Goal: Task Accomplishment & Management: Complete application form

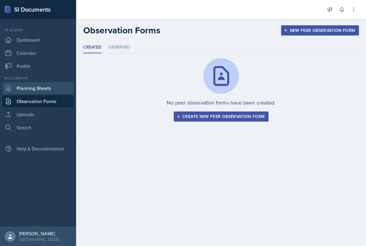
click at [42, 91] on link "Planning Sheets" at bounding box center [37, 88] width 71 height 12
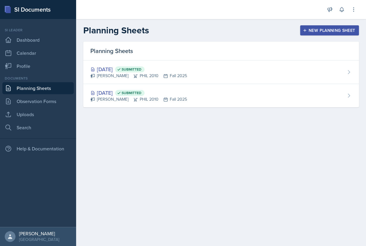
click at [332, 30] on div "New Planning Sheet" at bounding box center [329, 30] width 51 height 5
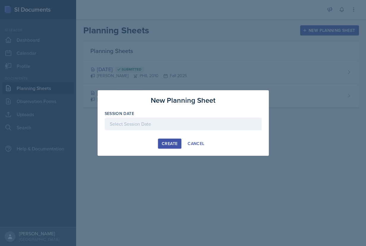
click at [151, 128] on div at bounding box center [183, 124] width 157 height 13
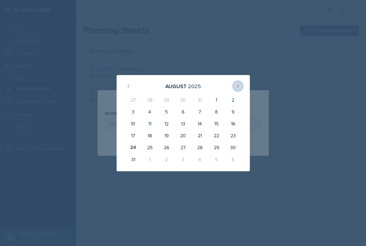
click at [240, 87] on icon at bounding box center [238, 86] width 5 height 5
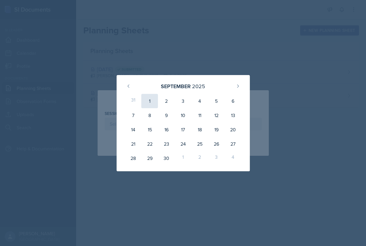
click at [146, 103] on div "1" at bounding box center [149, 101] width 17 height 14
type input "[DATE]"
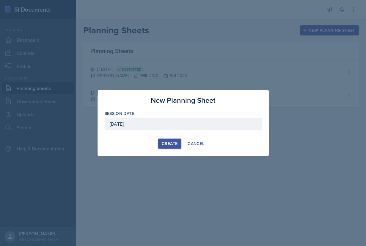
click at [170, 144] on div "Create" at bounding box center [170, 143] width 16 height 5
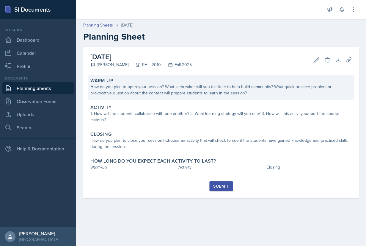
click at [166, 93] on div "How do you plan to open your session? What icebreaker will you facilitate to he…" at bounding box center [222, 90] width 262 height 13
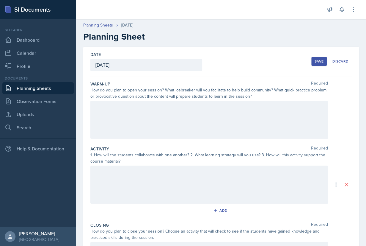
click at [158, 111] on div at bounding box center [210, 120] width 238 height 38
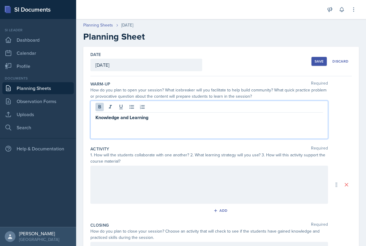
click at [189, 117] on p "Knowledge and Learning" at bounding box center [210, 117] width 228 height 7
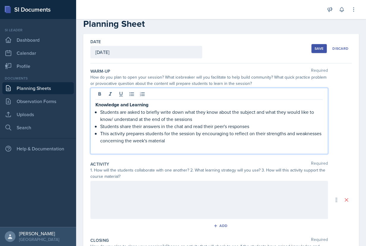
scroll to position [16, 0]
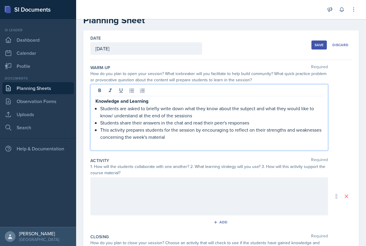
click at [181, 137] on p "This activity prepares students for the session by encouraging to reflect on th…" at bounding box center [211, 133] width 223 height 14
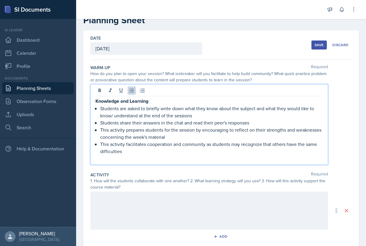
click at [153, 213] on div at bounding box center [210, 210] width 238 height 38
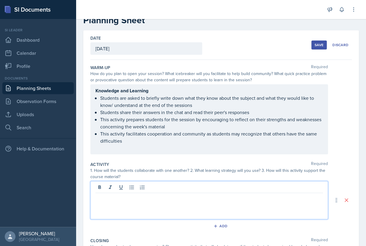
click at [133, 143] on p "This activity facilitates cooperation and community as students may recognize t…" at bounding box center [211, 137] width 223 height 14
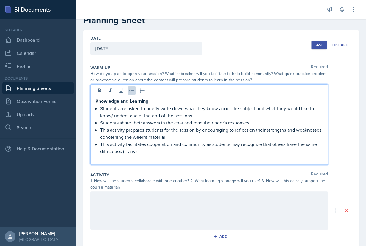
click at [147, 200] on div at bounding box center [210, 210] width 238 height 38
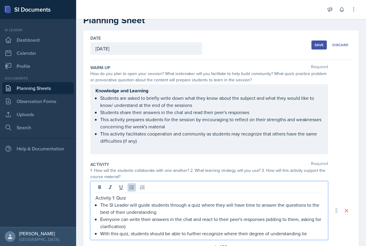
click at [233, 233] on p "With this quiz, students should be able to further recognize where their degree…" at bounding box center [211, 233] width 223 height 7
click at [295, 235] on p "With this quiz, students should be able to further recognize their degree of un…" at bounding box center [211, 233] width 223 height 7
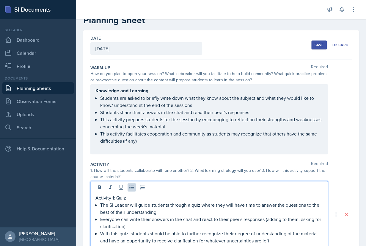
scroll to position [23, 0]
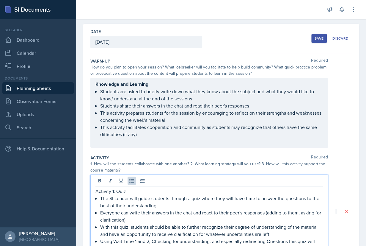
click at [247, 243] on p "Using Wait Time 1 and 2, Checking for understanding, and especially redirecting…" at bounding box center [211, 241] width 223 height 7
click at [317, 241] on p "Using Wait Time 1 and 2, Checking for understanding, and especially Redirecting…" at bounding box center [211, 241] width 223 height 7
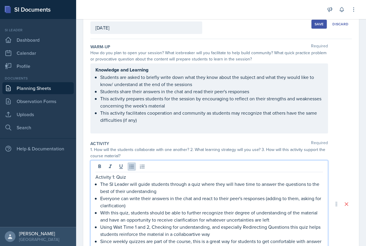
scroll to position [44, 0]
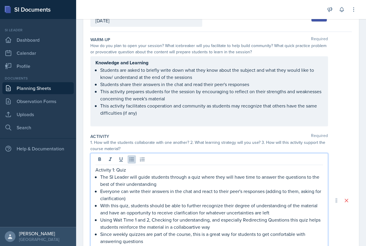
click at [248, 242] on p "Since weekly quizzes are part of the course, this is a great way for students t…" at bounding box center [211, 237] width 223 height 14
click at [192, 227] on p "Using Wait Time 1 and 2, Checking for understanding, and especially Redirecting…" at bounding box center [211, 223] width 223 height 14
click at [164, 240] on p "Since weekly quizzes are part of the course, this is a great way for students t…" at bounding box center [211, 237] width 223 height 14
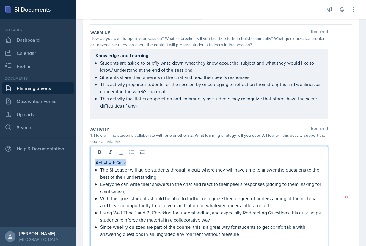
drag, startPoint x: 134, startPoint y: 162, endPoint x: 88, endPoint y: 162, distance: 45.5
click at [91, 162] on div "Activity 1: Quiz The SI Leader will guide students through a quiz where they wi…" at bounding box center [210, 197] width 238 height 102
click at [142, 166] on p "The SI Leader will guide students through a quiz where they will have time to a…" at bounding box center [211, 173] width 223 height 14
click at [139, 160] on p "Activity 1: Quiz" at bounding box center [210, 162] width 228 height 7
click at [264, 237] on p "Since weekly quizzes are part of the course, this is a great way for students t…" at bounding box center [211, 231] width 223 height 14
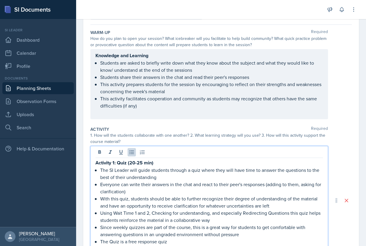
click at [113, 242] on p "The Quiz is a free response quiz" at bounding box center [211, 241] width 223 height 7
click at [174, 243] on p "The quiz is a free response quiz" at bounding box center [211, 241] width 223 height 7
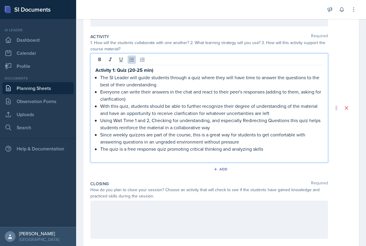
scroll to position [154, 0]
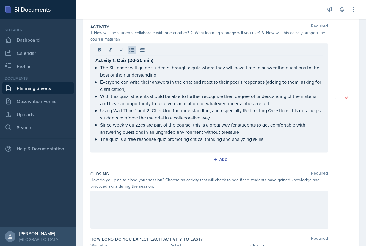
click at [166, 213] on div at bounding box center [210, 210] width 238 height 38
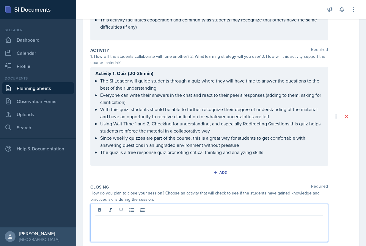
scroll to position [131, 0]
click at [290, 155] on div "Activity 1: Quiz (20-25 min) The SI Leader will guide students through a quiz w…" at bounding box center [210, 115] width 228 height 93
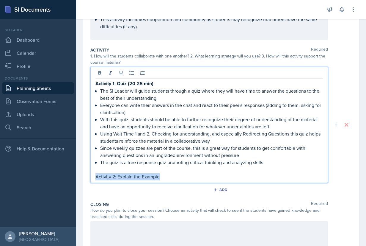
drag, startPoint x: 169, startPoint y: 178, endPoint x: 90, endPoint y: 178, distance: 79.2
click at [91, 178] on div "Activity 1: Quiz (20-25 min) The SI Leader will guide students through a quiz w…" at bounding box center [210, 125] width 238 height 116
click at [170, 177] on p "Activity 2: Explain the Example" at bounding box center [210, 176] width 228 height 7
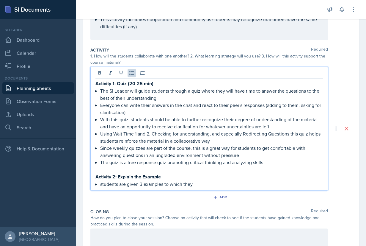
click at [102, 186] on p "students are given 3 examples to which they" at bounding box center [211, 183] width 223 height 7
click at [205, 183] on p "Students are given 3 examples to which they" at bounding box center [211, 183] width 223 height 7
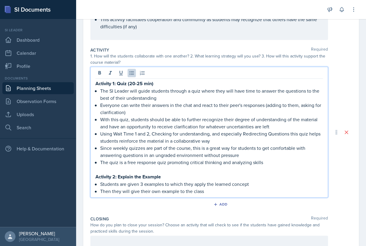
click at [187, 178] on p "Activity 2: Explain the Example" at bounding box center [210, 176] width 228 height 7
click at [214, 193] on p "Then they will give their own example to the class" at bounding box center [211, 191] width 223 height 7
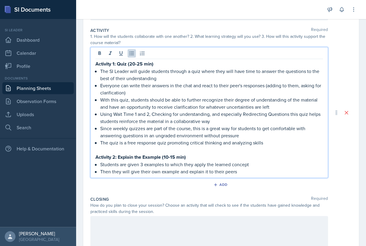
scroll to position [151, 0]
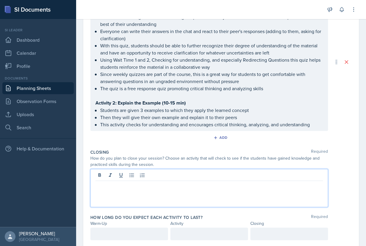
click at [167, 177] on div at bounding box center [210, 188] width 238 height 38
drag, startPoint x: 213, startPoint y: 186, endPoint x: 67, endPoint y: 186, distance: 146.5
click at [91, 186] on div "Learned: What have you learned in this Session?" at bounding box center [210, 188] width 238 height 38
click at [205, 184] on p "Learned: What have you learned in this Session?" at bounding box center [210, 185] width 228 height 7
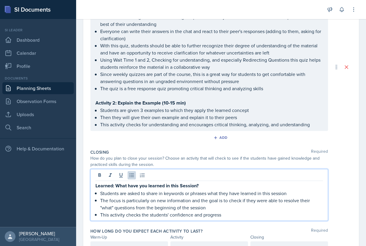
click at [196, 216] on p "This activity checks the students' confidence and progress" at bounding box center [211, 214] width 223 height 7
click at [233, 216] on p "This activity checks the students' confidence in and progress" at bounding box center [211, 214] width 223 height 7
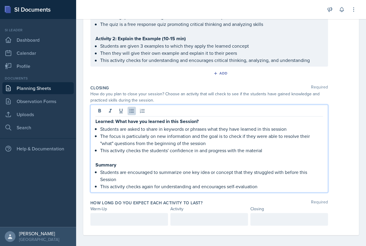
scroll to position [260, 0]
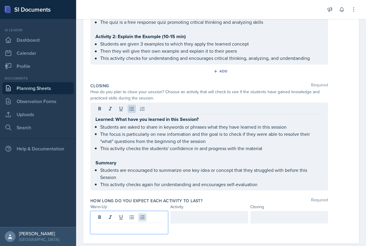
click at [146, 215] on div at bounding box center [130, 222] width 78 height 23
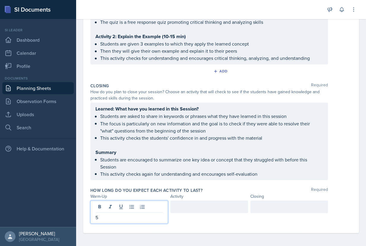
click at [211, 209] on div at bounding box center [210, 206] width 78 height 13
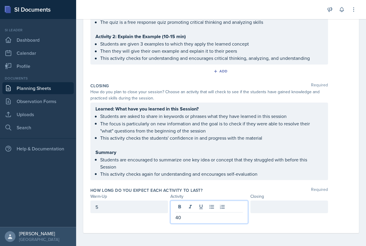
click at [270, 205] on div at bounding box center [290, 206] width 78 height 13
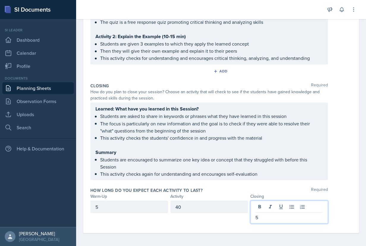
click at [336, 174] on div "Learned: What have you learned in this Session? Students are asked to share in …" at bounding box center [222, 140] width 262 height 77
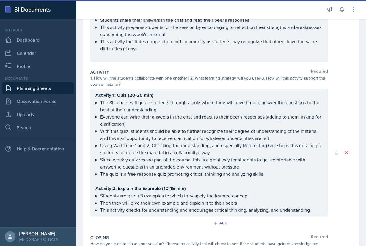
scroll to position [0, 0]
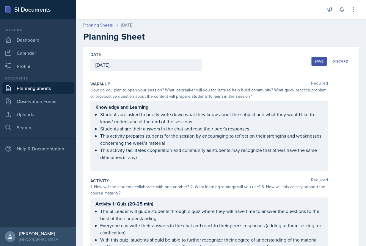
click at [318, 62] on div "Save" at bounding box center [319, 61] width 9 height 5
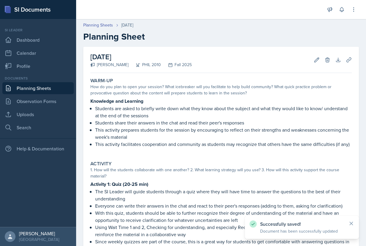
click at [38, 89] on link "Planning Sheets" at bounding box center [37, 88] width 71 height 12
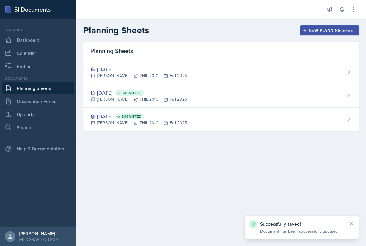
click at [310, 30] on div "New Planning Sheet" at bounding box center [329, 30] width 51 height 5
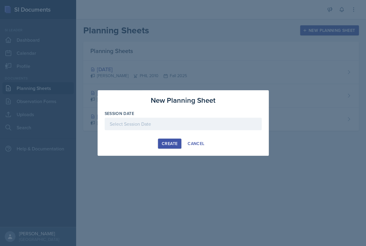
click at [170, 148] on button "Create" at bounding box center [170, 143] width 24 height 10
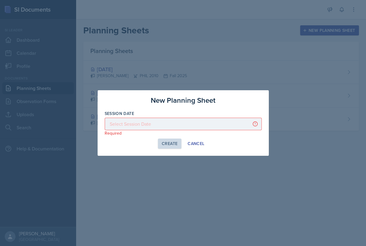
click at [173, 132] on p "Required" at bounding box center [183, 133] width 157 height 6
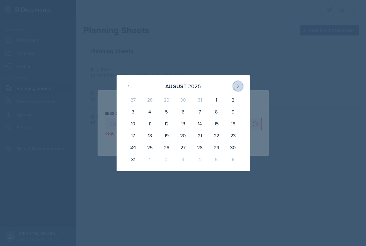
click at [238, 86] on icon at bounding box center [238, 86] width 5 height 5
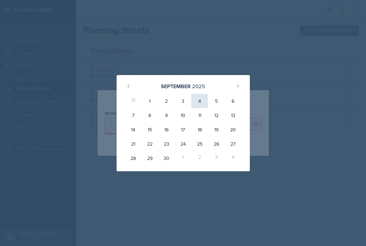
click at [200, 99] on div "4" at bounding box center [199, 101] width 17 height 14
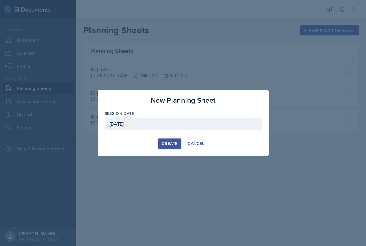
click at [162, 121] on div "[DATE]" at bounding box center [183, 124] width 157 height 13
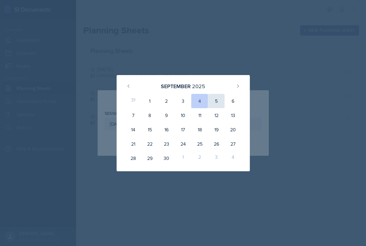
click at [214, 101] on div "5" at bounding box center [216, 101] width 17 height 14
type input "[DATE]"
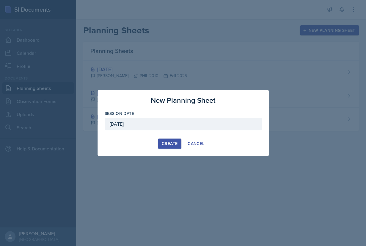
click at [153, 122] on div "[DATE]" at bounding box center [183, 124] width 157 height 13
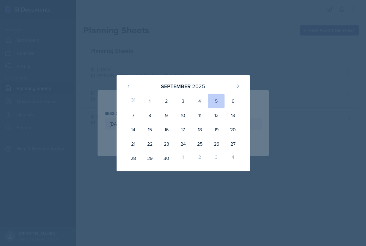
click at [262, 60] on div at bounding box center [183, 123] width 366 height 246
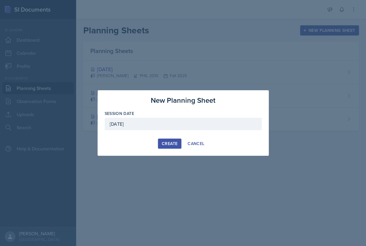
click at [174, 147] on button "Create" at bounding box center [170, 143] width 24 height 10
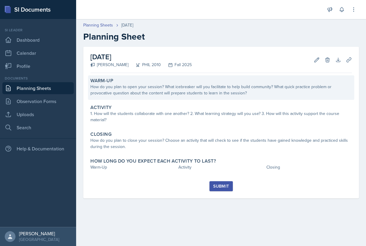
click at [201, 96] on div "Warm-Up How do you plan to open your session? What icebreaker will you facilita…" at bounding box center [221, 87] width 266 height 24
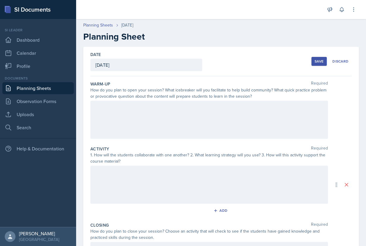
click at [195, 108] on div at bounding box center [210, 120] width 238 height 38
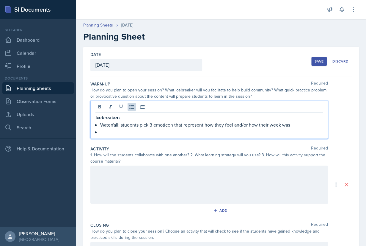
click at [301, 124] on p "Waterfall: students pick 3 emoticon that represent how they feel and/or how the…" at bounding box center [211, 124] width 223 height 7
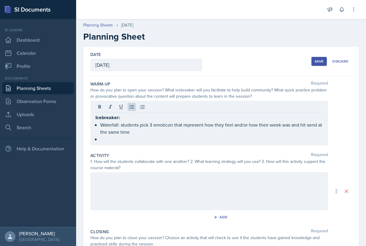
click at [235, 145] on div "Icebreaker: Waterfall: students pick 3 emoticon that represent how they feel an…" at bounding box center [210, 123] width 238 height 45
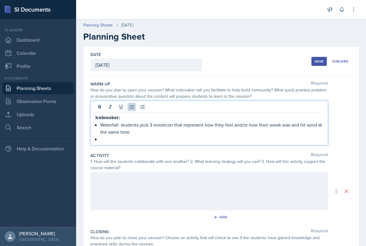
click at [203, 142] on p at bounding box center [211, 138] width 223 height 7
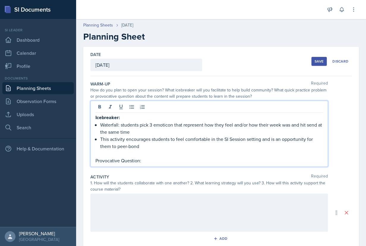
click at [121, 118] on p "Icebreaker:" at bounding box center [210, 117] width 228 height 7
click at [153, 161] on p "Provocative Question:" at bounding box center [210, 160] width 228 height 7
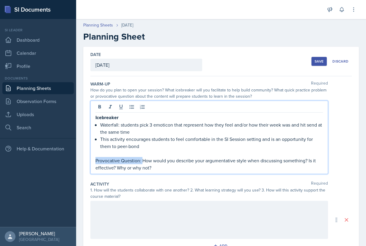
drag, startPoint x: 143, startPoint y: 161, endPoint x: 90, endPoint y: 161, distance: 53.0
click at [91, 161] on div "Icebreaker Waterfall: students pick 3 emoticon that represent how they feel and…" at bounding box center [210, 137] width 238 height 73
drag, startPoint x: 155, startPoint y: 169, endPoint x: 145, endPoint y: 161, distance: 13.2
click at [145, 161] on p "Provocative Question: How would you describe your argumentative style when disc…" at bounding box center [210, 164] width 228 height 15
copy p "How would you describe your argumentative style when discussing something? Is i…"
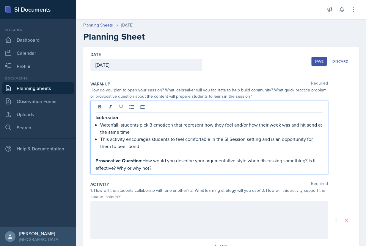
click at [162, 169] on p "Provocative Question: How would you describe your argumentative style when disc…" at bounding box center [210, 164] width 228 height 15
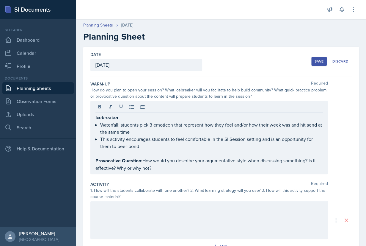
click at [147, 216] on div at bounding box center [210, 220] width 238 height 38
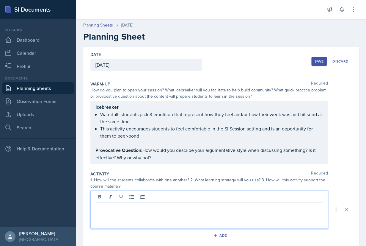
click at [163, 158] on p "Provocative Question: How would you describe your argumentative style when disc…" at bounding box center [210, 153] width 228 height 15
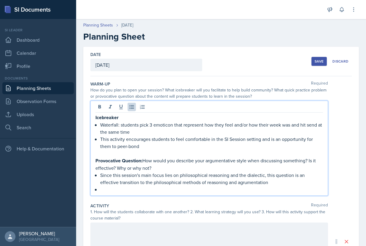
scroll to position [1, 0]
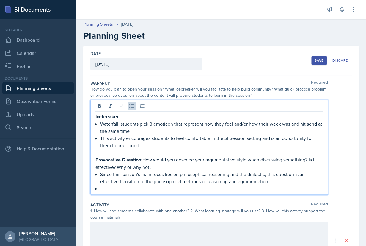
click at [124, 188] on p at bounding box center [211, 188] width 223 height 7
click at [246, 180] on p "Since this session's main focus lies on philosophical reasoning and the dialect…" at bounding box center [211, 178] width 223 height 14
click at [189, 188] on p at bounding box center [211, 188] width 223 height 7
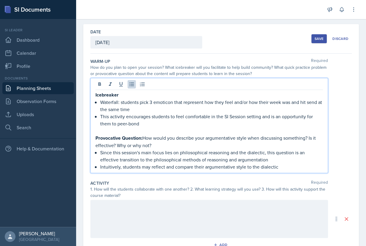
scroll to position [41, 0]
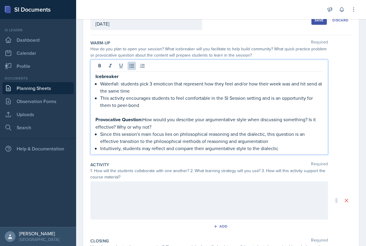
click at [157, 204] on div at bounding box center [210, 200] width 238 height 38
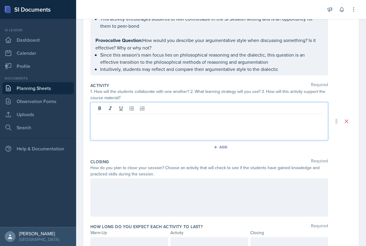
scroll to position [115, 0]
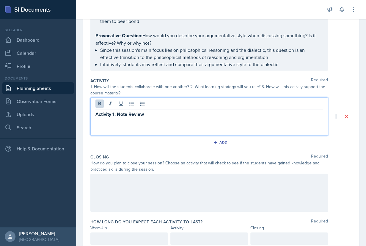
click at [181, 125] on div "Activity 1: Note Review" at bounding box center [210, 116] width 238 height 38
click at [179, 122] on div "Activity 1: Note Review" at bounding box center [210, 116] width 238 height 38
click at [190, 118] on div "Activity 1: Note Review" at bounding box center [210, 116] width 238 height 38
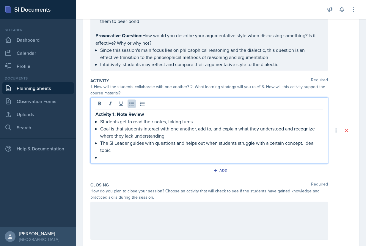
click at [185, 160] on div "Activity 1: Note Review Students get to read their notes, taking turns Goal is …" at bounding box center [210, 130] width 238 height 66
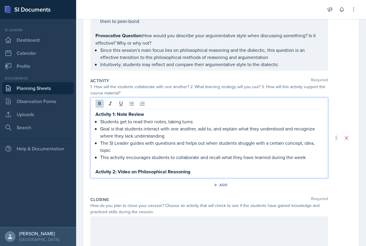
click at [215, 171] on p "Activity 2: Video on Philosophical Reasoning" at bounding box center [210, 171] width 228 height 7
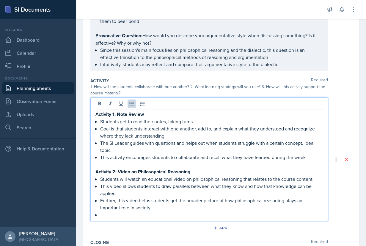
click at [214, 175] on p "Students will watch an educational video on philosophical reasoning that relate…" at bounding box center [211, 178] width 223 height 7
click at [211, 166] on p at bounding box center [210, 164] width 228 height 7
click at [211, 170] on p "Activity 2: Video on Philosophical Reasoning" at bounding box center [210, 171] width 228 height 7
click at [154, 213] on p at bounding box center [211, 214] width 223 height 7
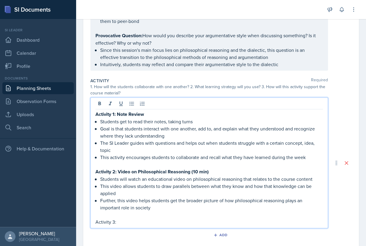
click at [167, 207] on p "Further, this video helps students get the broader picture of how philosophical…" at bounding box center [211, 204] width 223 height 14
click at [152, 223] on p "Activity 3:" at bounding box center [210, 221] width 228 height 7
drag, startPoint x: 199, startPoint y: 223, endPoint x: 92, endPoint y: 222, distance: 106.6
click at [91, 222] on div "Activity 1: Note Review Students get to read their notes, taking turns Goal is …" at bounding box center [210, 162] width 238 height 131
click at [221, 221] on p "Activity 3: Parallels between Video and Dialectic" at bounding box center [210, 221] width 228 height 7
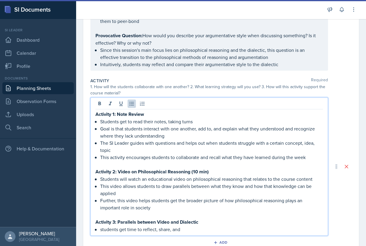
click at [157, 229] on p "students get time to reflect, share, and" at bounding box center [211, 229] width 223 height 7
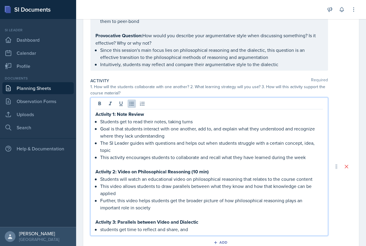
drag, startPoint x: 191, startPoint y: 229, endPoint x: 178, endPoint y: 229, distance: 13.1
click at [178, 229] on p "students get time to reflect and share, and" at bounding box center [211, 229] width 223 height 7
click at [102, 229] on p "students get time to reflect and share what they have understood" at bounding box center [211, 229] width 223 height 7
click at [251, 228] on p "Students get time to reflect and share what they have understood" at bounding box center [211, 229] width 223 height 7
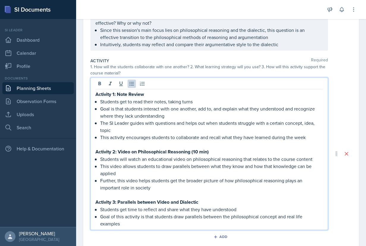
scroll to position [135, 0]
drag, startPoint x: 134, startPoint y: 225, endPoint x: 95, endPoint y: 225, distance: 39.0
click at [95, 225] on div "Activity 1: Note Review Students get to read their notes, taking turns Goal is …" at bounding box center [210, 153] width 238 height 152
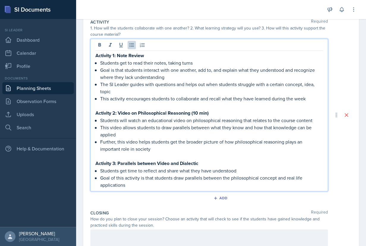
scroll to position [214, 0]
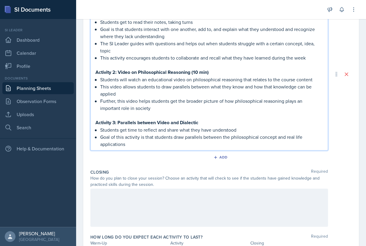
click at [127, 205] on div at bounding box center [210, 207] width 238 height 38
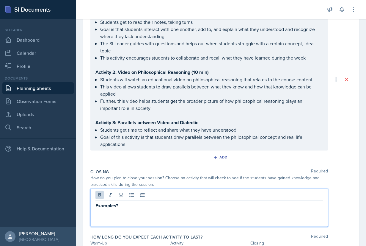
click at [143, 208] on div "Examples?" at bounding box center [210, 207] width 238 height 38
click at [151, 207] on p "Examples?" at bounding box center [210, 205] width 228 height 7
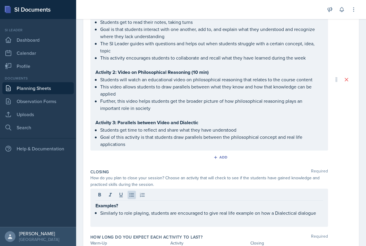
click at [267, 215] on div "Examples? Similarly to role playing, students are encouraged to give real life …" at bounding box center [210, 207] width 238 height 38
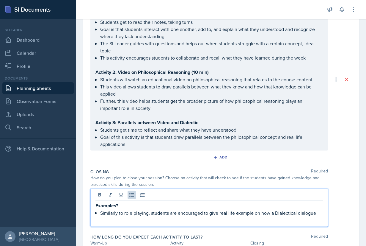
click at [267, 213] on p "Similarly to role playing, students are encouraged to give real life example on…" at bounding box center [211, 212] width 223 height 7
click at [320, 212] on p "Similarly to role playing, students are encouraged to give real life example on…" at bounding box center [211, 212] width 223 height 7
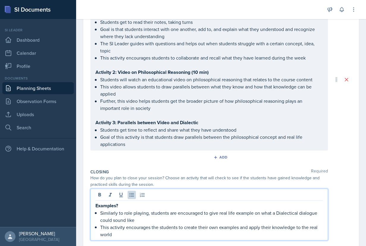
scroll to position [213, 0]
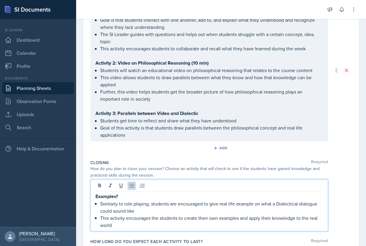
click at [219, 202] on p "Similarly to role playing, students are encouraged to give real life example on…" at bounding box center [211, 207] width 223 height 14
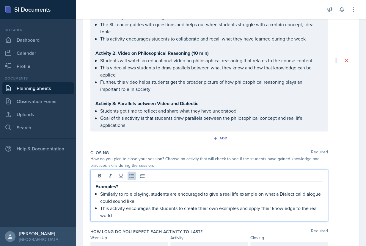
scroll to position [228, 0]
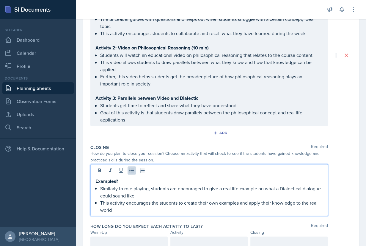
click at [155, 210] on p "This activity encourages the students to create their own examples and apply th…" at bounding box center [211, 206] width 223 height 14
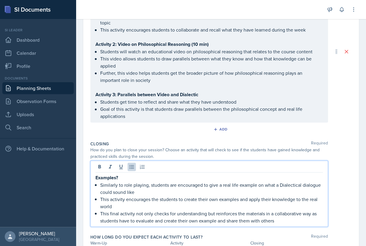
scroll to position [236, 0]
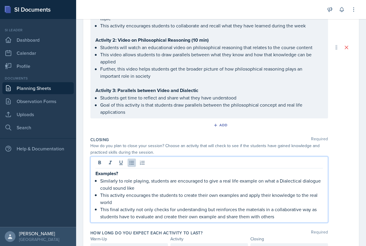
click at [262, 208] on p "This final activity not only checks for understanding but reinforces the materi…" at bounding box center [211, 212] width 223 height 14
click at [291, 218] on p "This final activity not only checks for understanding but reinforces the concep…" at bounding box center [211, 212] width 223 height 14
click at [222, 215] on p "This final activity not only checks for understanding but reinforces the concep…" at bounding box center [211, 212] width 223 height 14
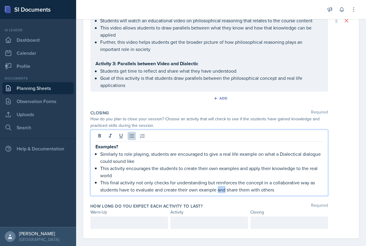
scroll to position [268, 0]
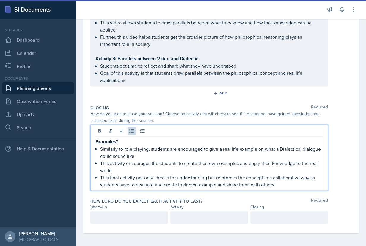
click at [141, 213] on div at bounding box center [130, 217] width 78 height 13
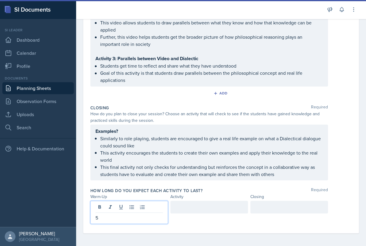
click at [210, 207] on div at bounding box center [210, 207] width 78 height 13
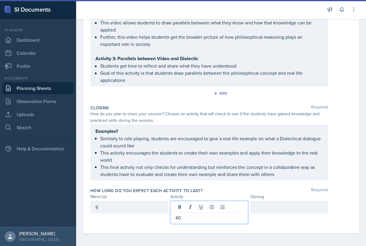
click at [275, 201] on div at bounding box center [290, 207] width 78 height 13
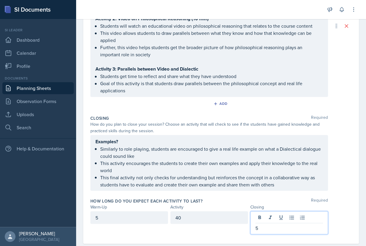
click at [341, 157] on div "Examples? Similarly to role playing, students are encouraged to give a real lif…" at bounding box center [222, 163] width 262 height 56
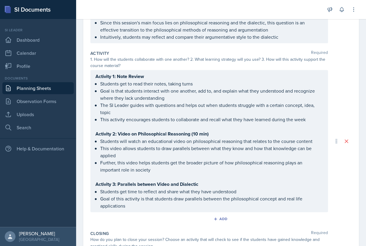
scroll to position [132, 0]
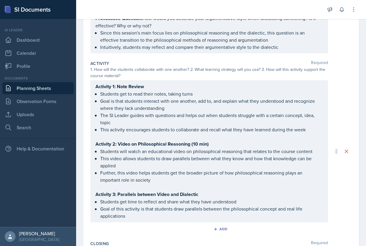
click at [179, 85] on div "Activity 1: Note Review Students get to read their notes, taking turns Goal is …" at bounding box center [210, 151] width 238 height 142
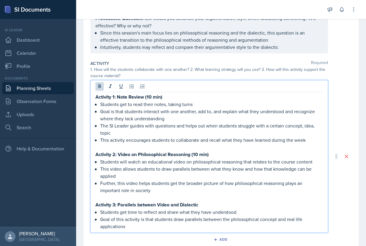
click at [207, 204] on p "Activity 3: Parallels between Video and Dialectic" at bounding box center [210, 204] width 228 height 7
click at [258, 199] on p at bounding box center [210, 197] width 228 height 7
click at [301, 187] on p "Further, this video helps students get the broader picture of how philosophical…" at bounding box center [211, 187] width 223 height 14
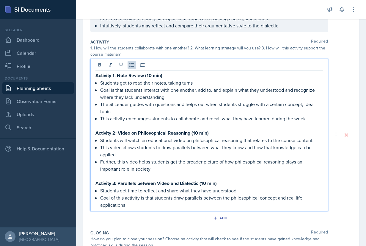
scroll to position [144, 0]
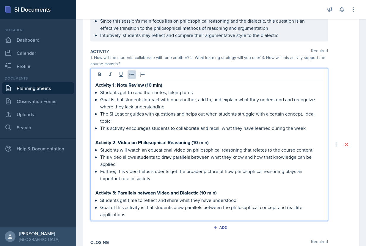
click at [153, 87] on strong "Activity 1: Note Review (10 min)" at bounding box center [129, 85] width 67 height 7
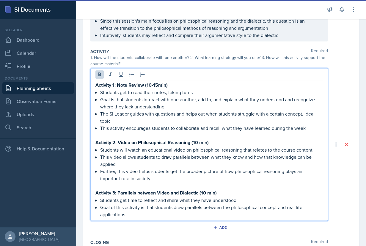
click at [207, 193] on strong "Activity 3: Parallels between Video and Dialectic (10 min)" at bounding box center [156, 192] width 121 height 7
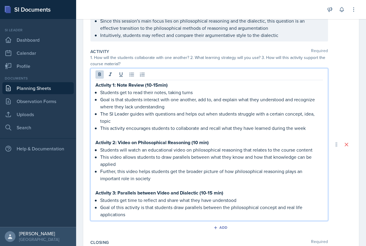
click at [253, 201] on p "Students get time to reflect and share what they have understood" at bounding box center [211, 199] width 223 height 7
click at [159, 85] on strong "Activity 1: Note Review (10-15min)" at bounding box center [132, 85] width 72 height 7
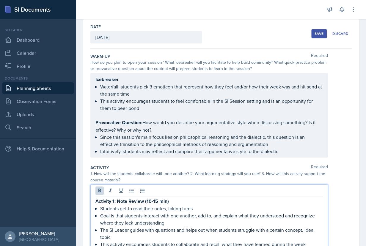
scroll to position [31, 0]
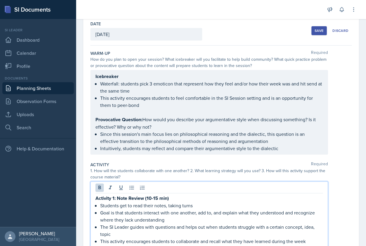
click at [321, 30] on div "Save" at bounding box center [319, 30] width 9 height 5
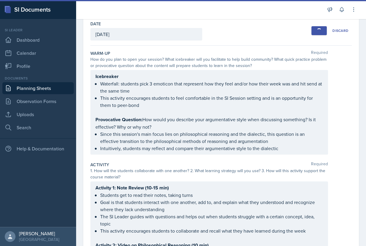
scroll to position [33, 0]
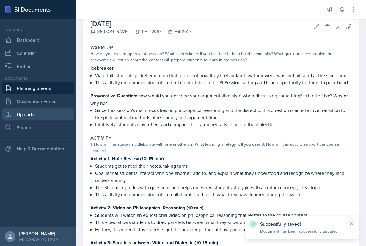
click at [32, 115] on link "Uploads" at bounding box center [37, 114] width 71 height 12
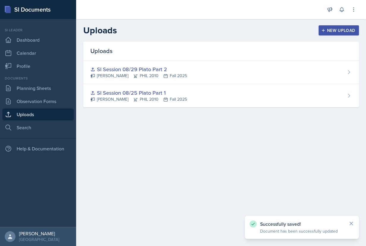
click at [335, 30] on div "New Upload" at bounding box center [339, 30] width 33 height 5
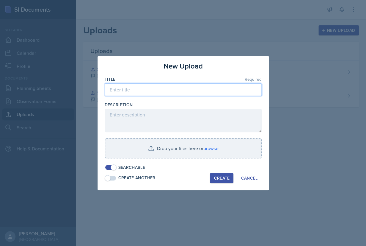
click at [168, 89] on input at bounding box center [183, 89] width 157 height 13
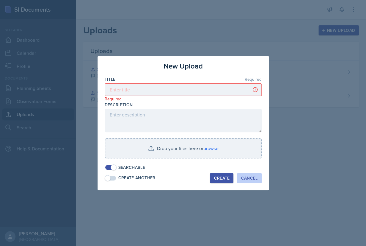
click at [245, 176] on div "Cancel" at bounding box center [249, 178] width 17 height 5
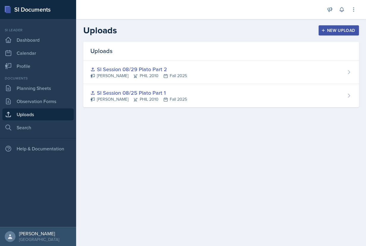
click at [338, 35] on button "New Upload" at bounding box center [339, 30] width 41 height 10
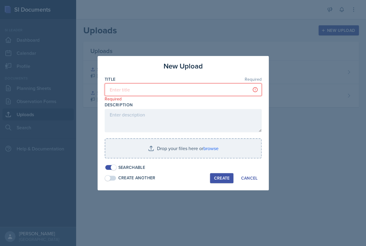
click at [197, 92] on input at bounding box center [183, 89] width 157 height 13
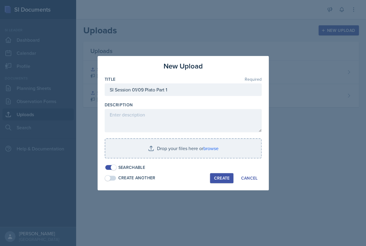
click at [303, 143] on div at bounding box center [183, 123] width 366 height 246
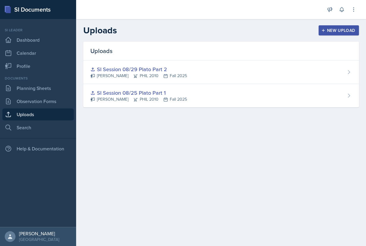
click at [340, 28] on div "New Upload" at bounding box center [339, 30] width 33 height 5
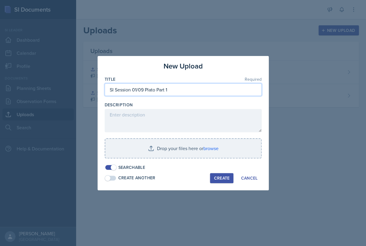
click at [191, 89] on input "SI Session 01/09 Plato Part 1" at bounding box center [183, 89] width 157 height 13
type input "SI Session 01/09 Plato Part 3"
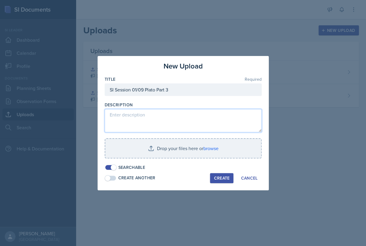
click at [181, 116] on textarea at bounding box center [183, 120] width 157 height 23
drag, startPoint x: 241, startPoint y: 117, endPoint x: 86, endPoint y: 115, distance: 154.8
click at [105, 116] on textarea "Powerpoint presentation with relevant materials and activities" at bounding box center [183, 120] width 157 height 23
type textarea "Powerpoint presentation with relevant materials and activities"
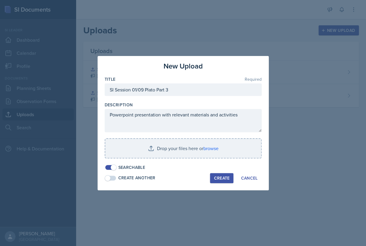
click at [221, 177] on div "Create" at bounding box center [222, 178] width 16 height 5
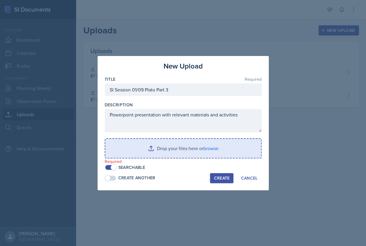
click at [219, 146] on input "file" at bounding box center [183, 148] width 156 height 19
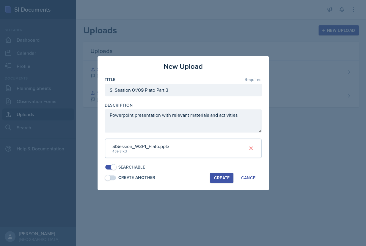
click at [221, 178] on div "Create" at bounding box center [222, 177] width 16 height 5
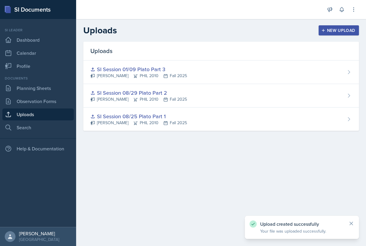
click at [345, 29] on div "New Upload" at bounding box center [339, 30] width 33 height 5
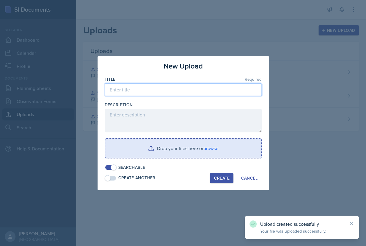
click at [179, 95] on input at bounding box center [183, 89] width 157 height 13
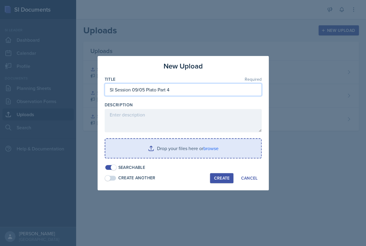
type input "SI Session 09/05 Plato Part 4"
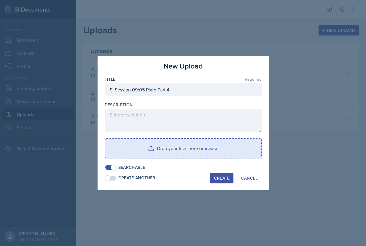
click at [214, 153] on input "file" at bounding box center [183, 148] width 156 height 19
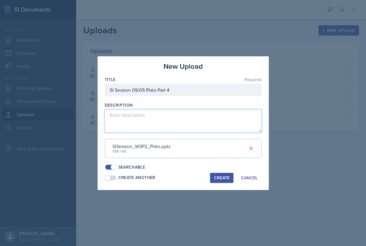
click at [157, 120] on textarea at bounding box center [183, 120] width 157 height 23
paste textarea "Powerpoint presentation with relevant materials and activities"
type textarea "Powerpoint presentation with relevant materials and activities"
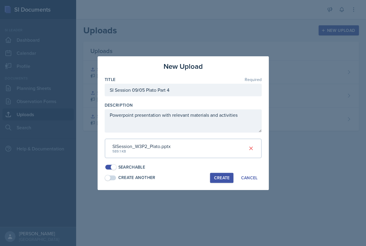
click at [221, 177] on div "Create" at bounding box center [222, 177] width 16 height 5
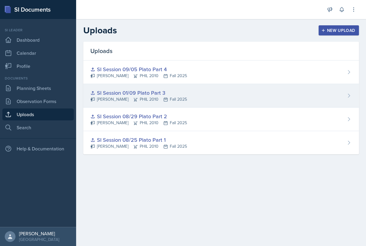
click at [141, 91] on div "SI Session 01/09 Plato Part 3" at bounding box center [139, 93] width 97 height 8
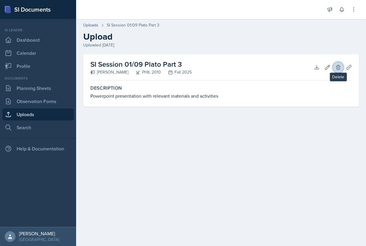
click at [337, 68] on icon at bounding box center [338, 67] width 4 height 4
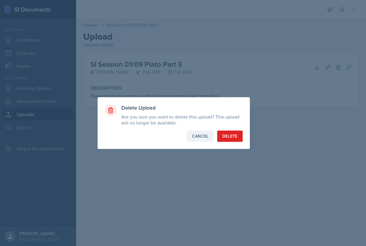
click at [207, 133] on div "Cancel" at bounding box center [200, 136] width 17 height 6
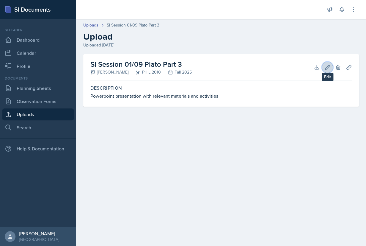
click at [326, 68] on icon at bounding box center [328, 67] width 6 height 6
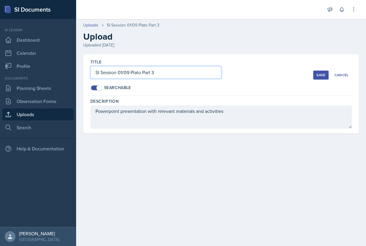
click at [127, 73] on input "SI Session 01/09 Plato Part 3" at bounding box center [156, 72] width 131 height 13
click at [121, 73] on input "SI Session 01/09 Plato Part 3" at bounding box center [156, 72] width 131 height 13
type input "SI Session 09/01 Plato Part 3"
click at [247, 78] on div "Title SI Session 09/01 Plato Part 3 Searchable" at bounding box center [202, 75] width 223 height 32
click at [319, 74] on div "Save" at bounding box center [321, 75] width 9 height 5
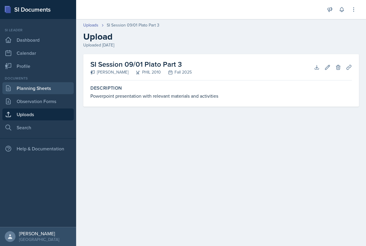
click at [33, 88] on link "Planning Sheets" at bounding box center [37, 88] width 71 height 12
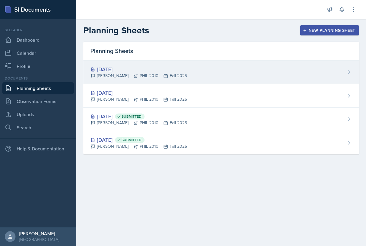
click at [137, 74] on div "[PERSON_NAME] PHIL 2010 Fall 2025" at bounding box center [139, 76] width 97 height 6
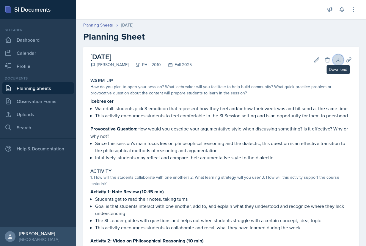
click at [337, 60] on icon at bounding box center [339, 60] width 6 height 6
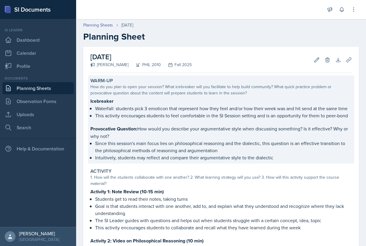
click at [141, 88] on div "How do you plan to open your session? What icebreaker will you facilitate to he…" at bounding box center [222, 90] width 262 height 13
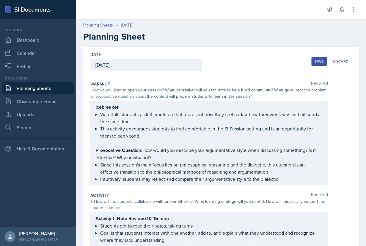
click at [317, 60] on div "Save" at bounding box center [319, 61] width 9 height 5
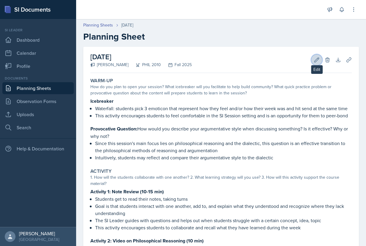
click at [316, 62] on icon at bounding box center [317, 59] width 4 height 4
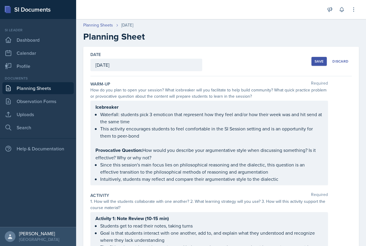
click at [321, 60] on div "Save" at bounding box center [319, 61] width 9 height 5
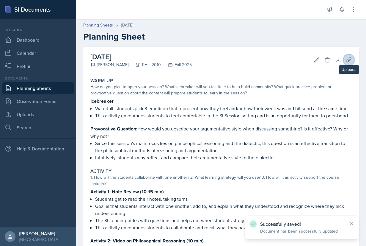
click at [348, 58] on icon at bounding box center [349, 60] width 6 height 6
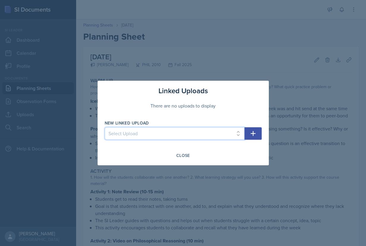
select select "6644799f-a564-4c0c-b8ba-d9e98bb1d37a"
click option "SI Session 09/05 Plato Part 4" at bounding box center [0, 0] width 0 height 0
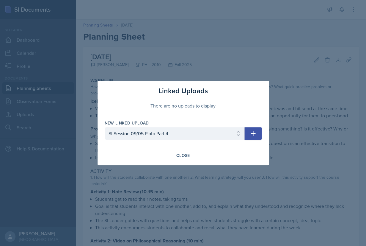
click at [252, 134] on icon "button" at bounding box center [253, 133] width 7 height 7
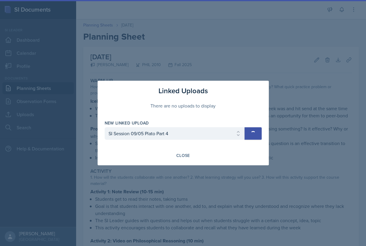
select select
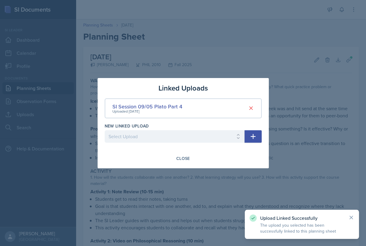
click at [302, 103] on div at bounding box center [183, 123] width 366 height 246
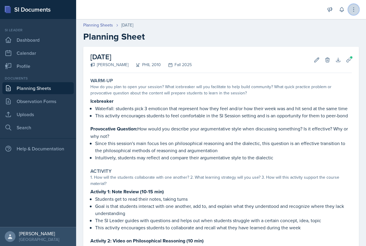
click at [356, 10] on icon at bounding box center [354, 10] width 6 height 6
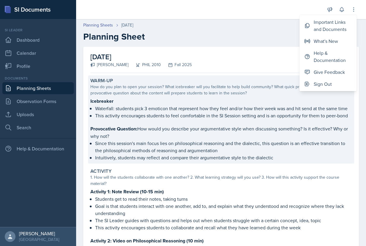
click at [257, 76] on div "Warm-Up How do you plan to open your session? What icebreaker will you facilita…" at bounding box center [221, 119] width 266 height 88
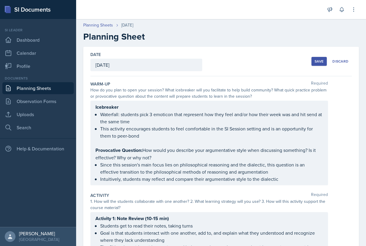
click at [320, 60] on div "Save" at bounding box center [319, 61] width 9 height 5
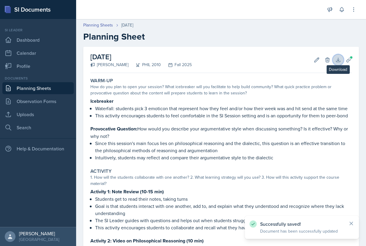
click at [339, 60] on icon at bounding box center [338, 60] width 4 height 4
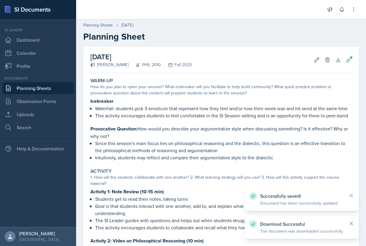
click at [29, 87] on link "Planning Sheets" at bounding box center [37, 88] width 71 height 12
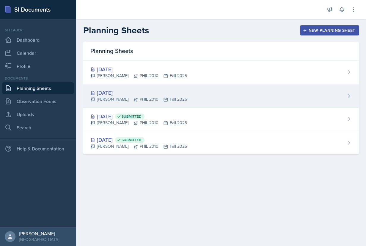
click at [141, 94] on div "[DATE]" at bounding box center [139, 93] width 97 height 8
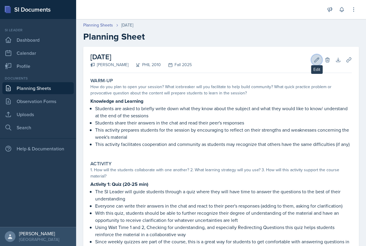
click at [315, 61] on icon at bounding box center [317, 60] width 6 height 6
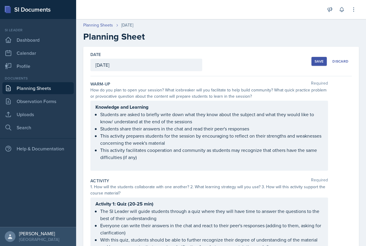
click at [315, 61] on button "Save" at bounding box center [319, 61] width 15 height 9
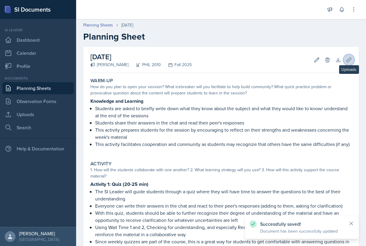
click at [351, 62] on icon at bounding box center [349, 60] width 6 height 6
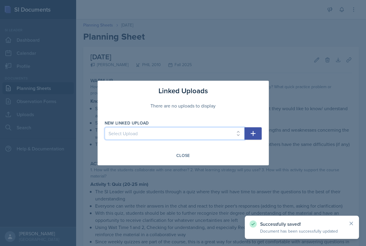
select select "b59360fb-a62c-448a-9a59-e13ba5c3ef4a"
click option "SI Session 09/01 Plato Part 3" at bounding box center [0, 0] width 0 height 0
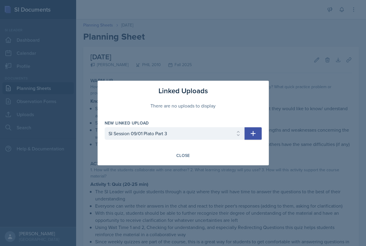
click at [255, 132] on icon "button" at bounding box center [253, 133] width 7 height 7
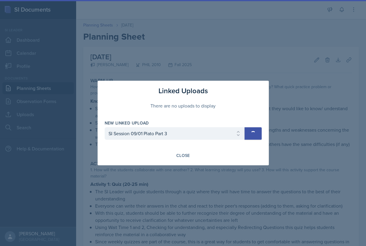
select select
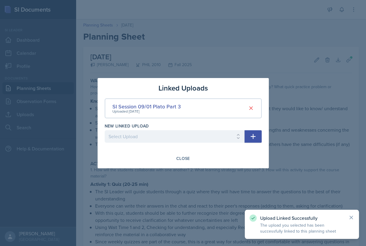
click at [274, 90] on div at bounding box center [183, 123] width 366 height 246
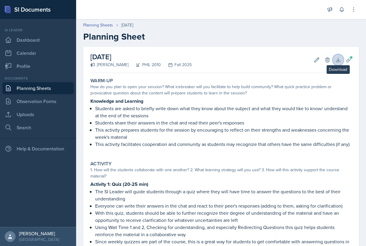
click at [338, 59] on icon at bounding box center [339, 60] width 6 height 6
click at [38, 102] on link "Observation Forms" at bounding box center [37, 101] width 71 height 12
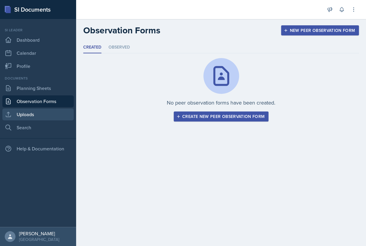
click at [30, 113] on link "Uploads" at bounding box center [37, 114] width 71 height 12
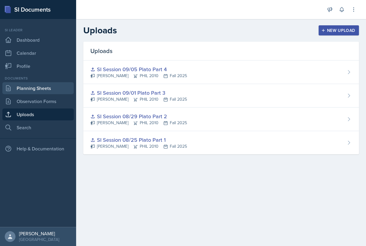
click at [32, 91] on link "Planning Sheets" at bounding box center [37, 88] width 71 height 12
